Goal: Navigation & Orientation: Find specific page/section

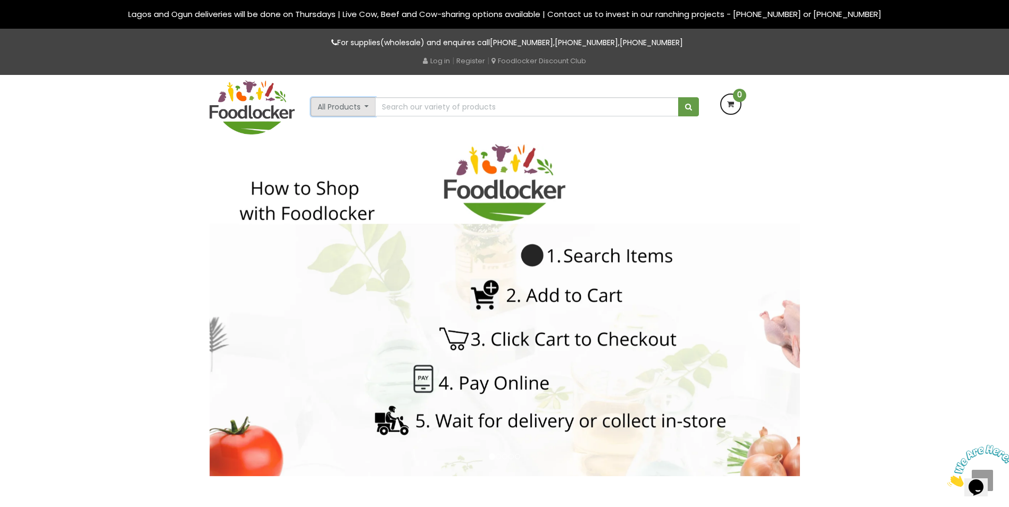
click at [367, 105] on button "All Products" at bounding box center [343, 106] width 65 height 19
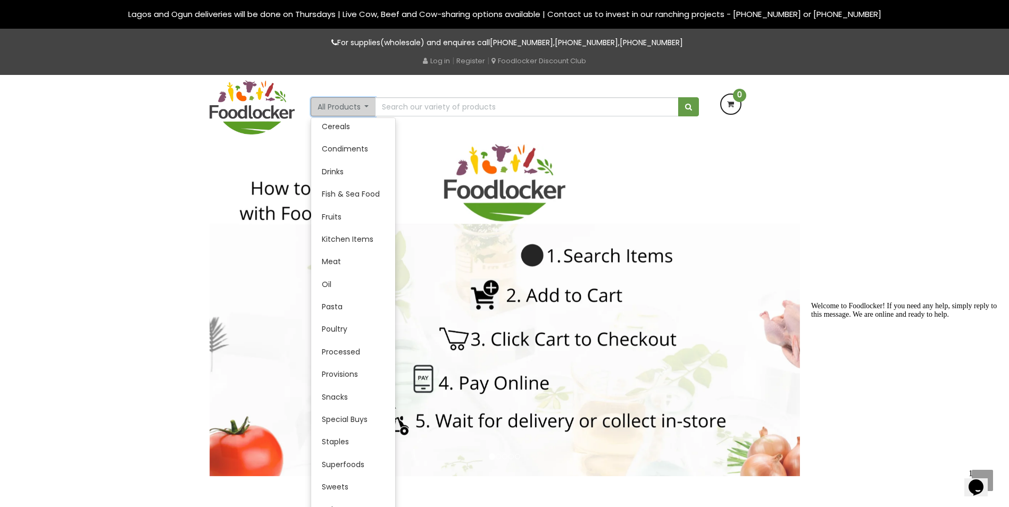
scroll to position [97, 0]
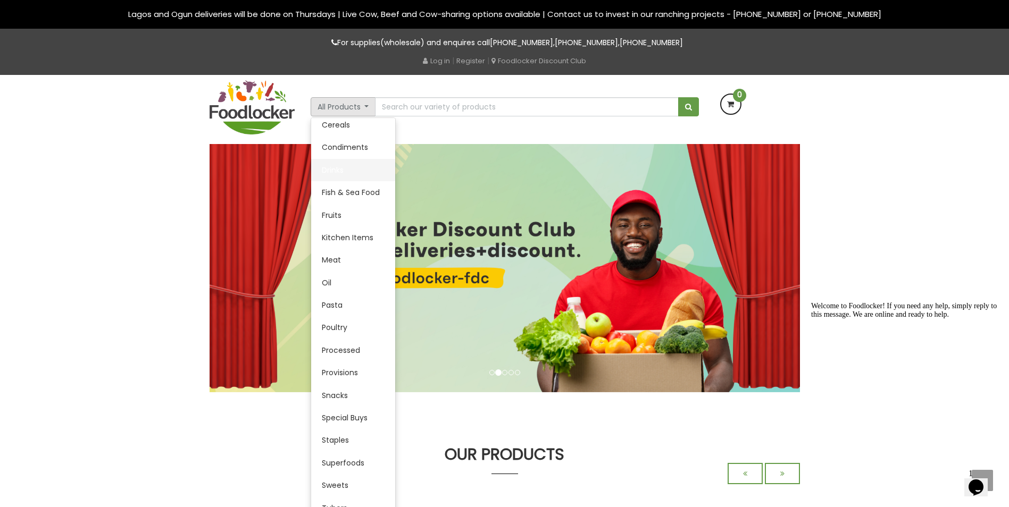
click at [335, 171] on link "Drinks" at bounding box center [353, 170] width 84 height 22
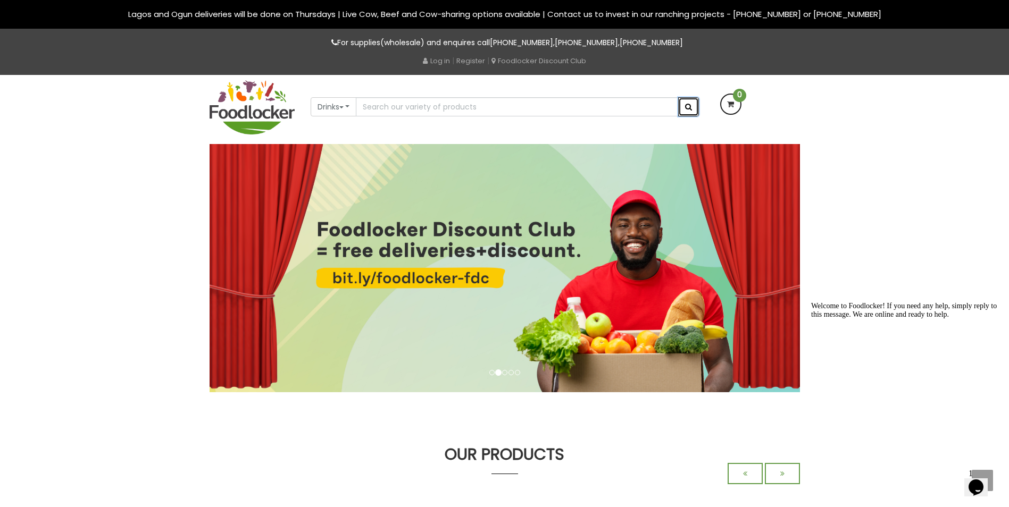
click at [692, 106] on button "submit" at bounding box center [688, 106] width 21 height 19
